Goal: Answer question/provide support

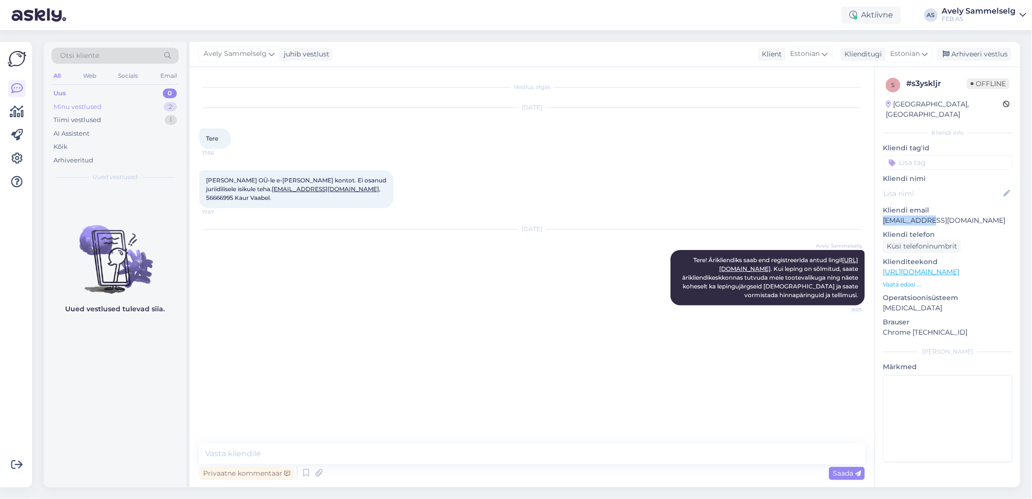
click at [83, 110] on div "Minu vestlused" at bounding box center [77, 107] width 48 height 10
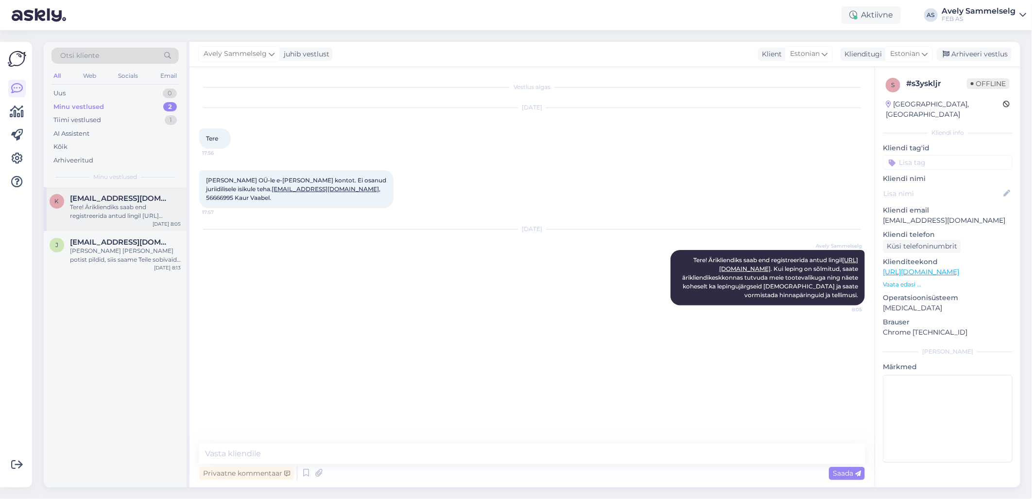
click at [107, 220] on div "k [EMAIL_ADDRESS][DOMAIN_NAME] Tere! Ärikliendiks saab end registreerida antud …" at bounding box center [115, 209] width 143 height 44
click at [964, 55] on div "Arhiveeri vestlus" at bounding box center [974, 54] width 75 height 13
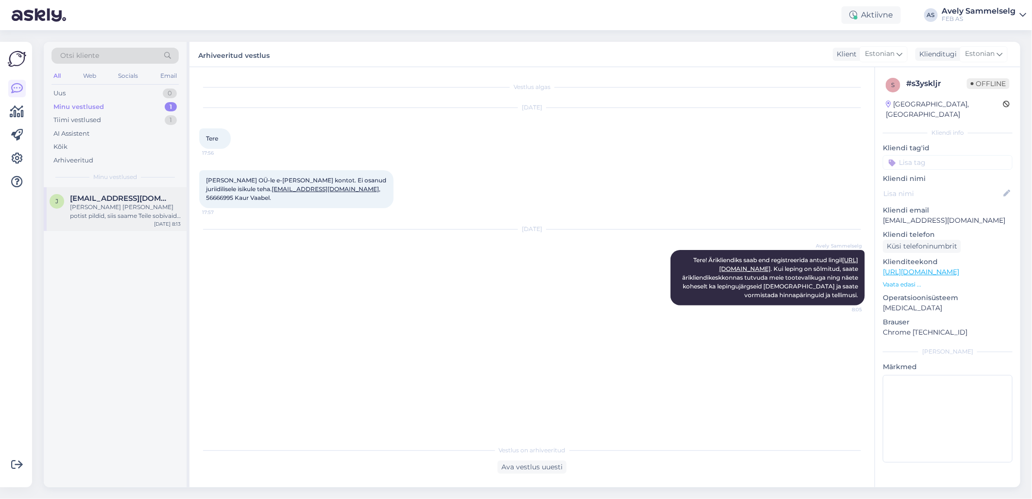
click at [122, 218] on div "[PERSON_NAME] [PERSON_NAME] potist pildid, siis saame Teile sobivaid varuosi pa…" at bounding box center [125, 211] width 111 height 17
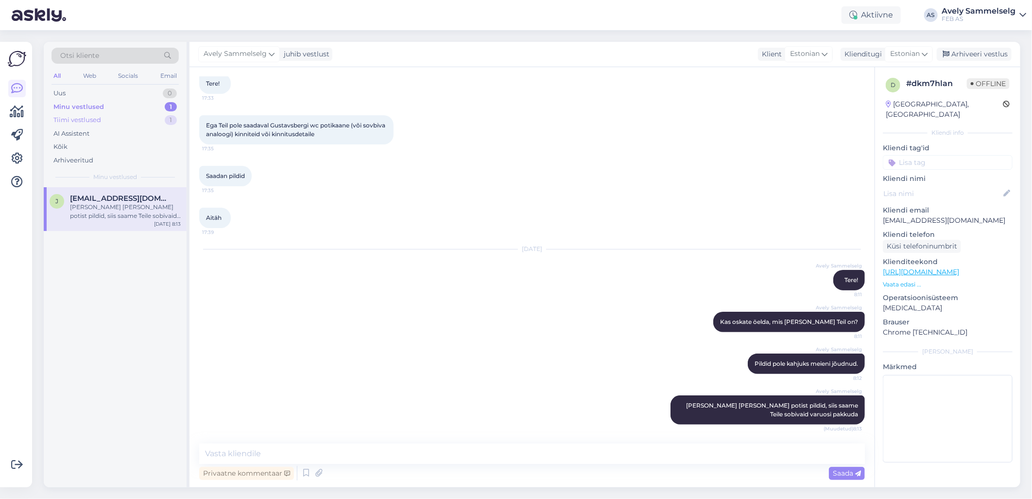
click at [114, 119] on div "Tiimi vestlused 1" at bounding box center [115, 120] width 127 height 14
click at [130, 203] on div "Tere!" at bounding box center [125, 207] width 111 height 9
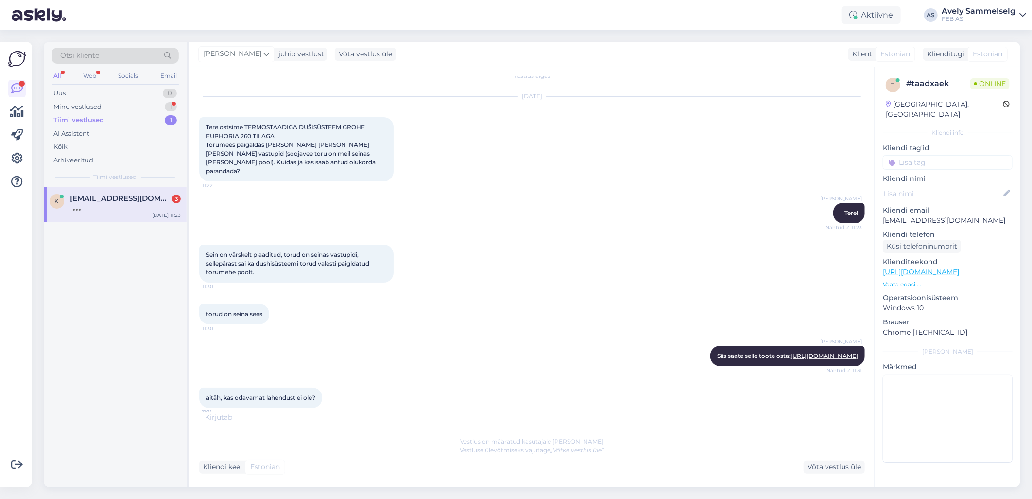
scroll to position [0, 0]
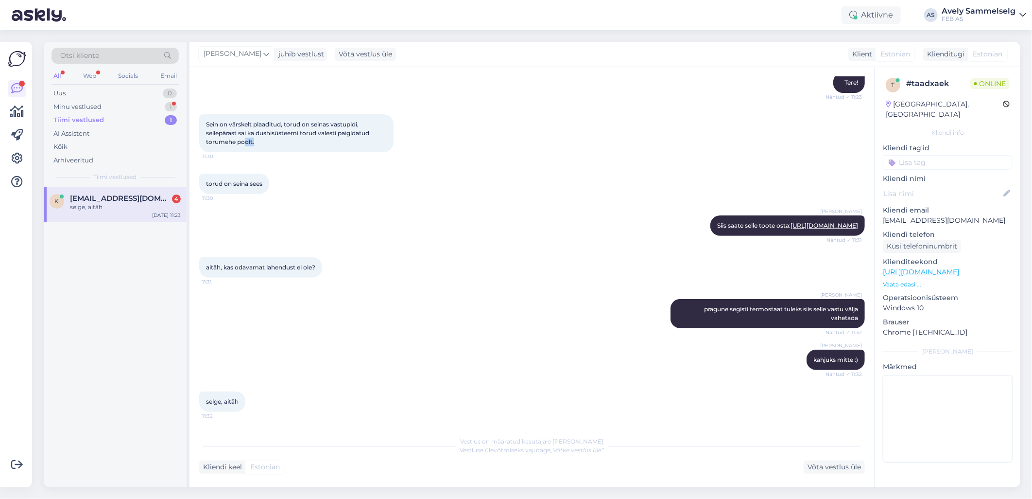
drag, startPoint x: 244, startPoint y: 136, endPoint x: 290, endPoint y: 139, distance: 45.8
click at [290, 139] on div "Sein on värskelt plaaditud, torud on seinas vastupidi, sellepärast sai ka dushi…" at bounding box center [296, 133] width 194 height 38
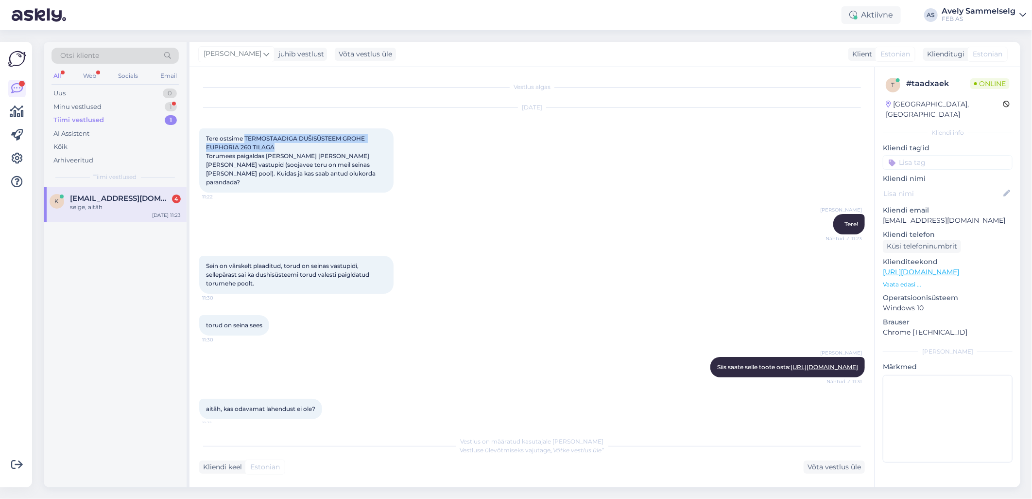
drag, startPoint x: 275, startPoint y: 146, endPoint x: 245, endPoint y: 134, distance: 31.9
click at [245, 134] on div "Tere ostsime TERMOSTAADIGA DUŠISÜSTEEM GROHE EUPHORIA 260 TILAGA Torumees paiga…" at bounding box center [296, 160] width 194 height 64
copy span "TERMOSTAADIGA DUŠISÜSTEEM GROHE EUPHORIA 260 TILAGA"
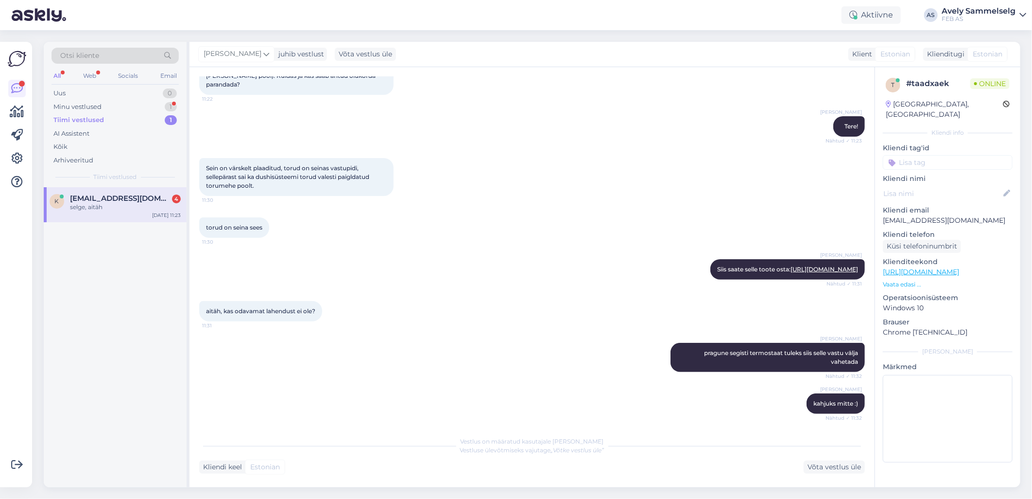
scroll to position [149, 0]
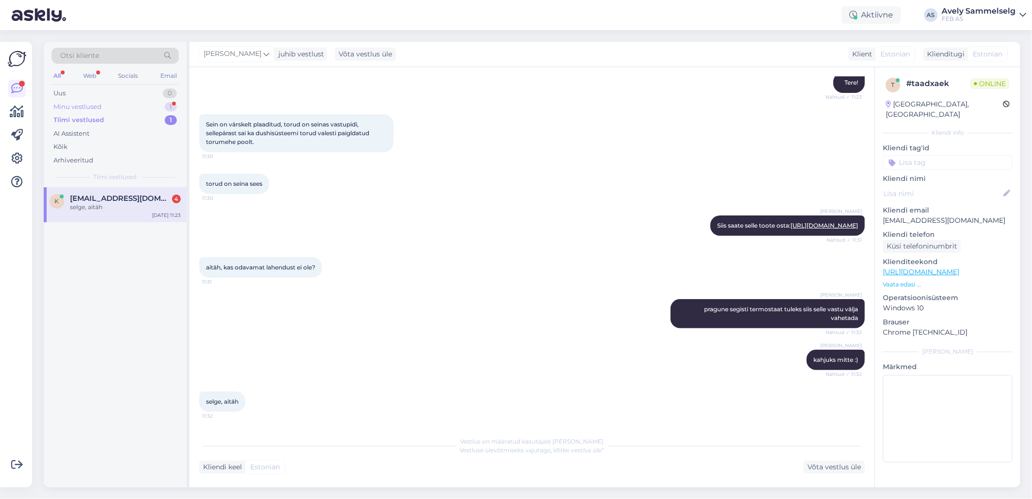
click at [105, 104] on div "Minu vestlused 1" at bounding box center [115, 107] width 127 height 14
click at [124, 208] on div "[PERSON_NAME] [PERSON_NAME] potist pildid, siis saame Teile sobivaid varuosi pa…" at bounding box center [125, 211] width 111 height 17
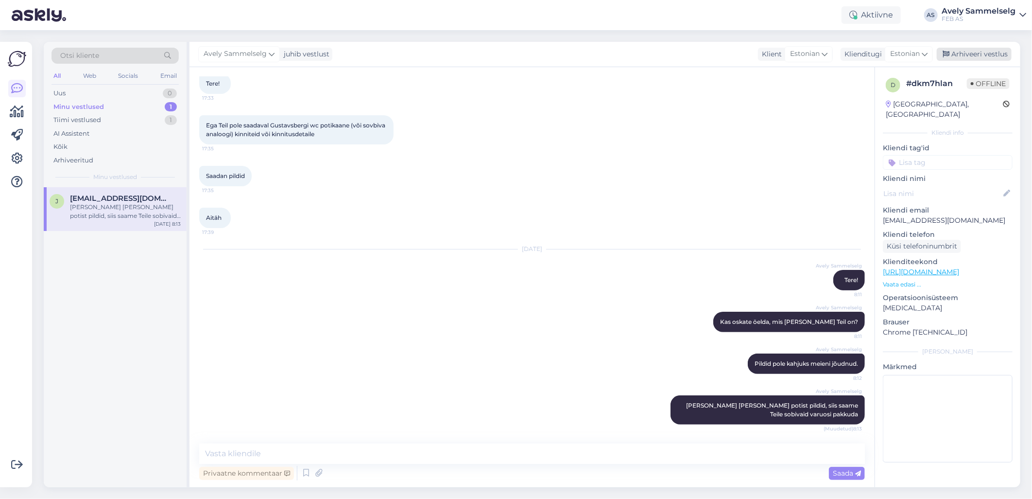
click at [953, 54] on div "Arhiveeri vestlus" at bounding box center [974, 54] width 75 height 13
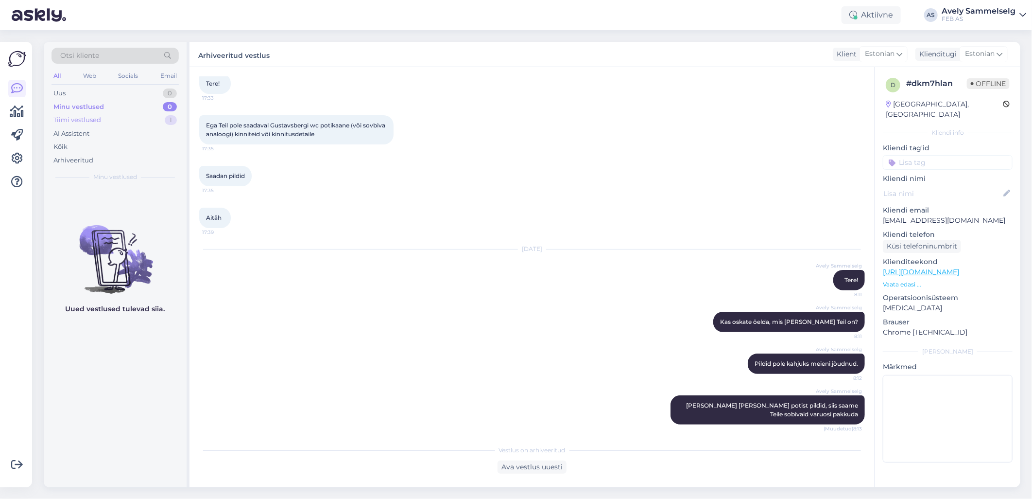
click at [105, 121] on div "Tiimi vestlused 1" at bounding box center [115, 120] width 127 height 14
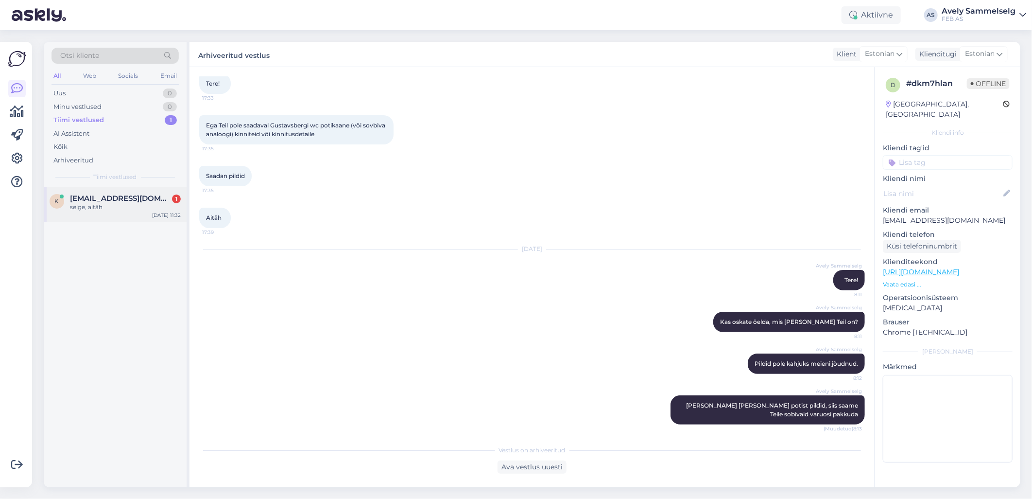
click at [95, 207] on div "selge, aitäh" at bounding box center [125, 207] width 111 height 9
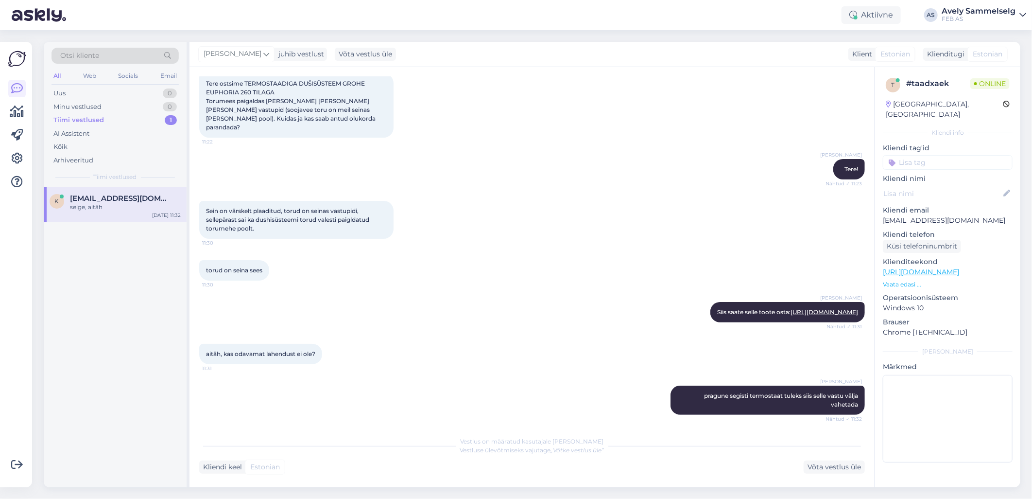
scroll to position [149, 0]
